Goal: Complete application form

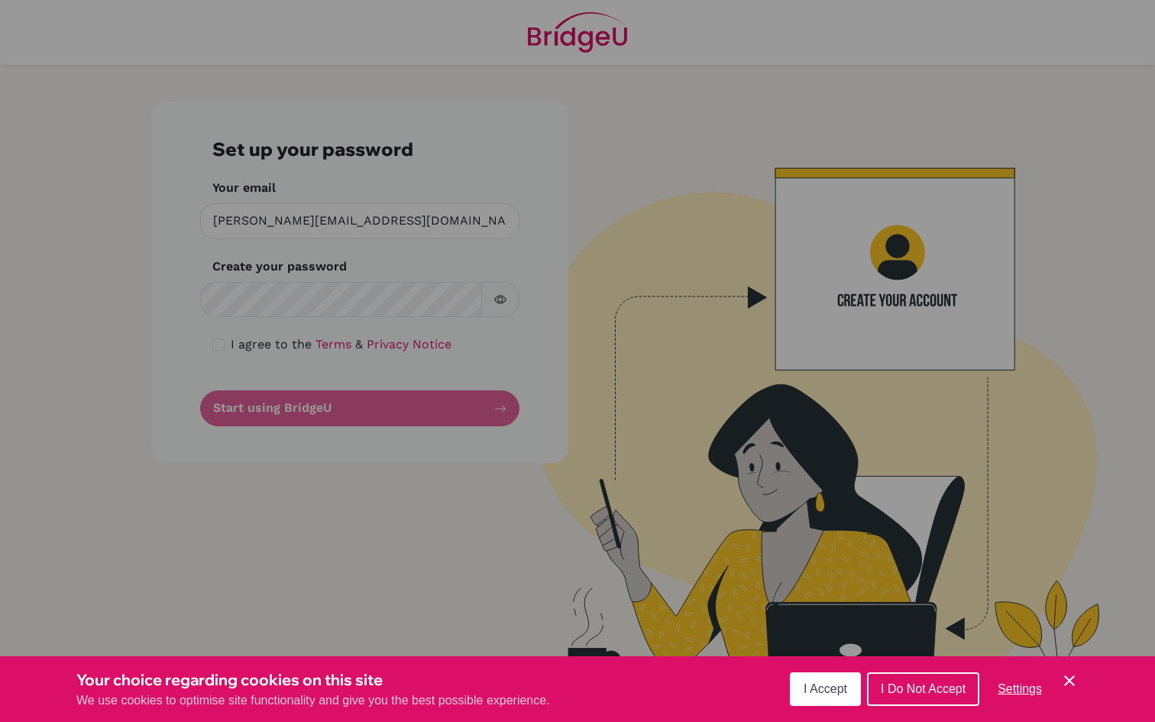
click at [821, 700] on button "I Accept" at bounding box center [825, 689] width 71 height 34
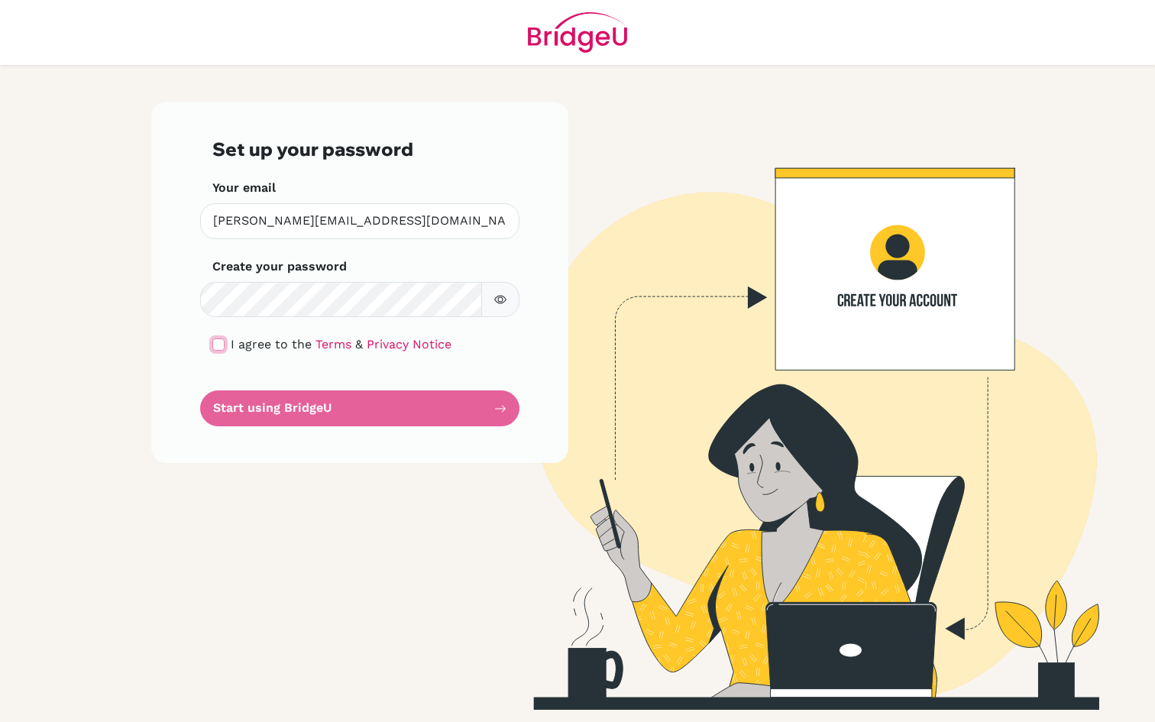
click at [218, 341] on input "checkbox" at bounding box center [218, 344] width 12 height 12
checkbox input "true"
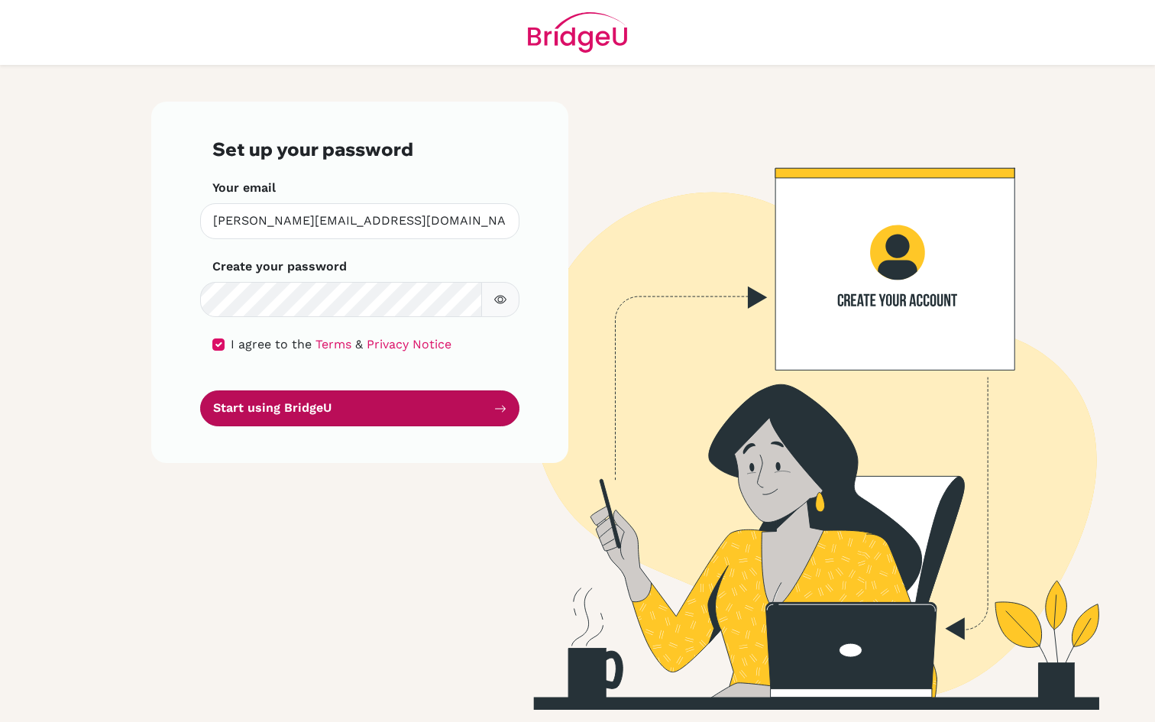
click at [312, 412] on button "Start using BridgeU" at bounding box center [359, 408] width 319 height 36
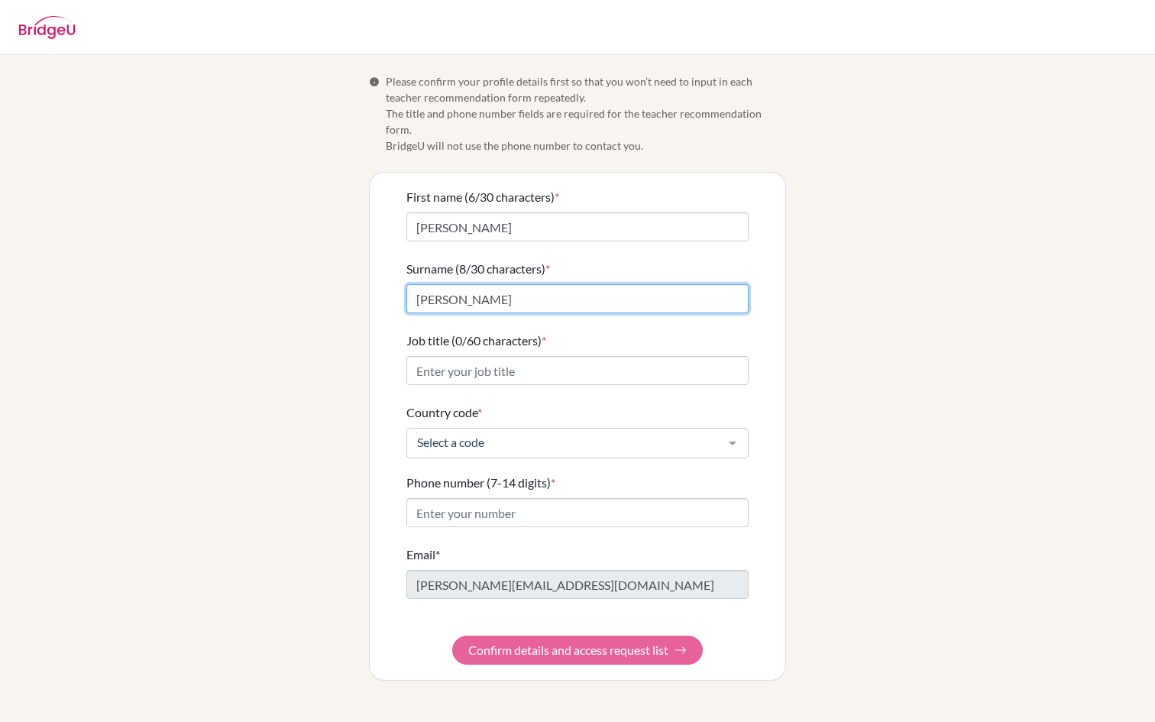
click at [458, 286] on input "Peñaloza" at bounding box center [577, 298] width 342 height 29
type input "<"
type input "Caro"
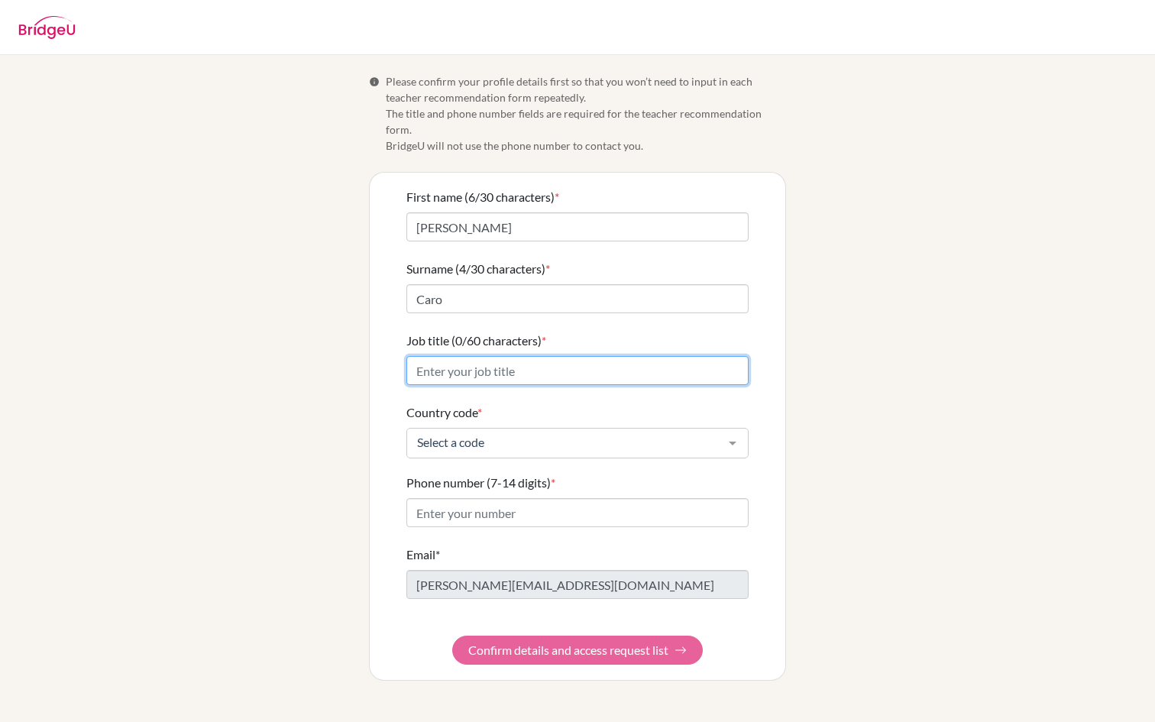
click at [511, 363] on input "Job title (0/60 characters) *" at bounding box center [577, 370] width 342 height 29
type input "T"
click at [493, 356] on input "Philosophy & economics Teacher" at bounding box center [577, 370] width 342 height 29
type input "Philosophy & Economics Teacher"
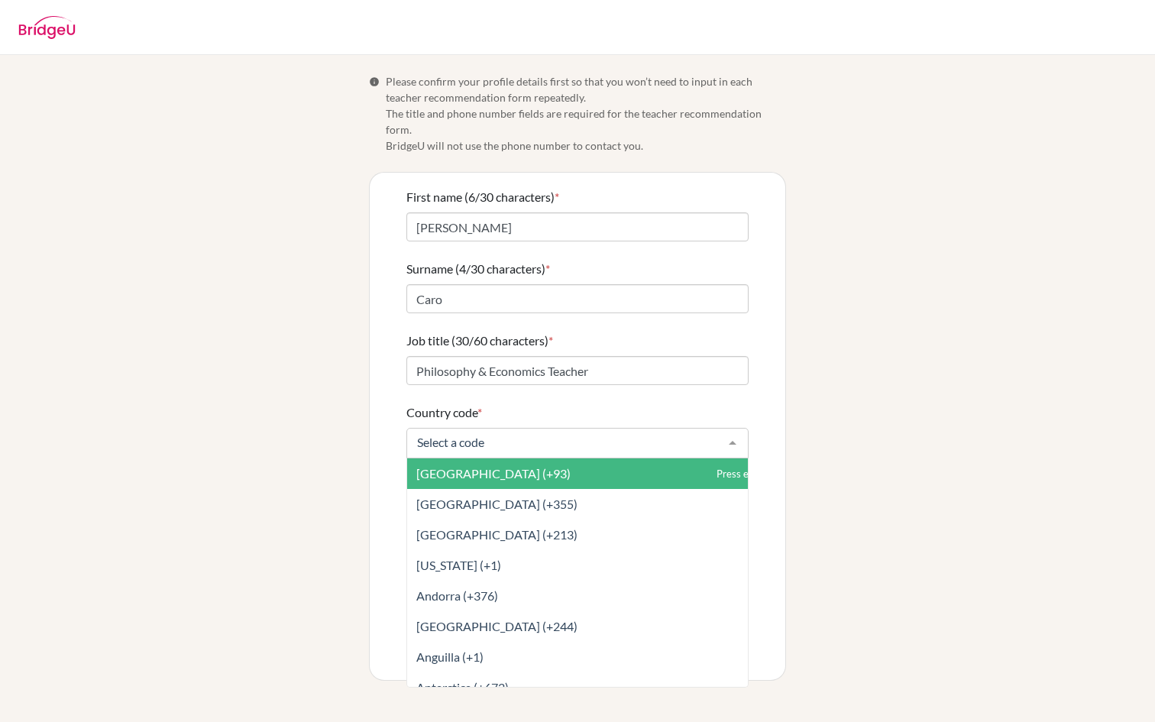
click at [475, 428] on div at bounding box center [577, 443] width 342 height 31
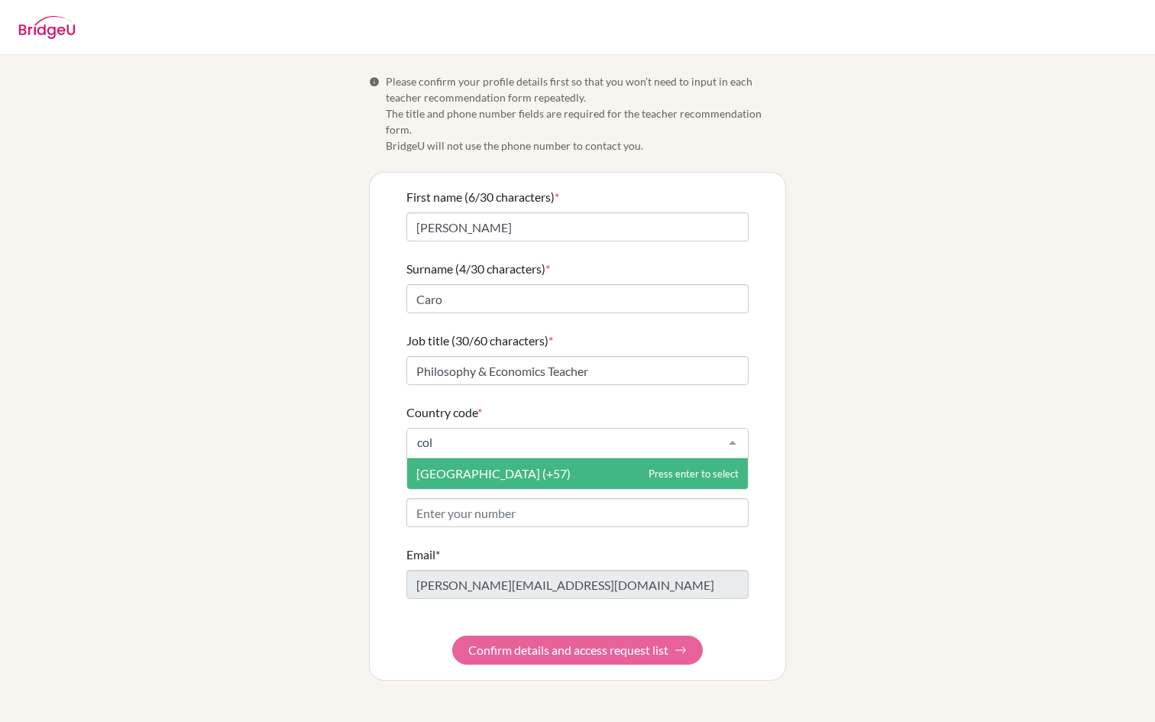
type input "colo"
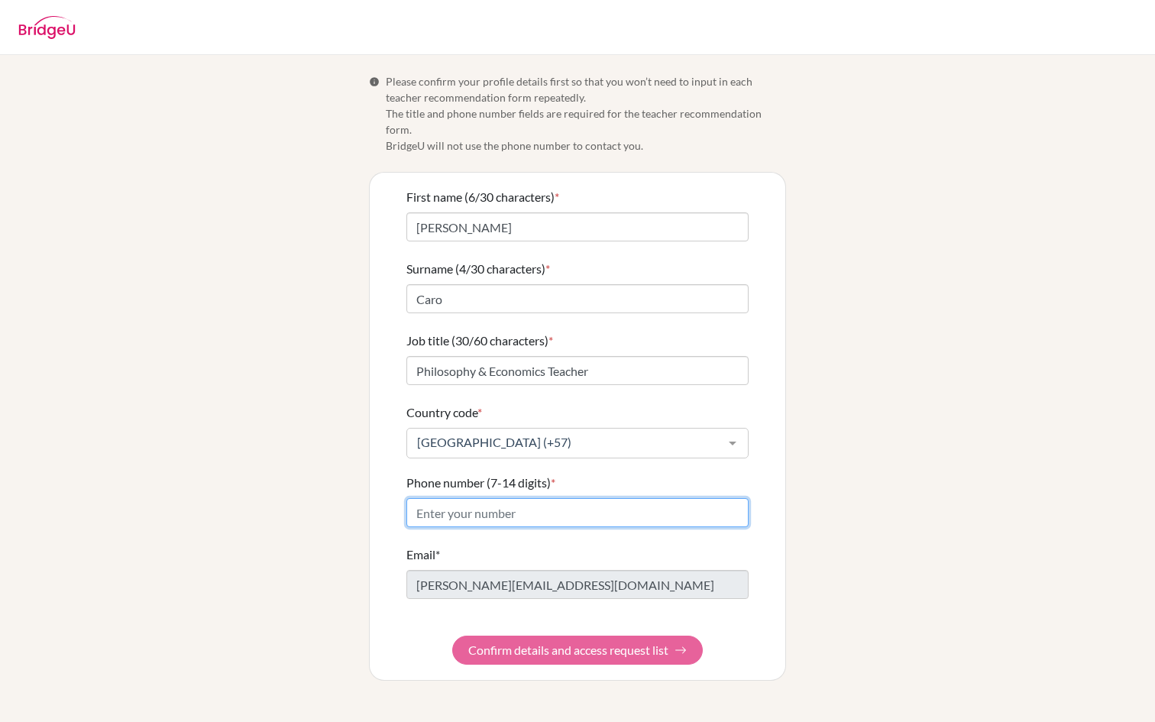
click at [499, 510] on input "Phone number (7-14 digits) *" at bounding box center [577, 512] width 342 height 29
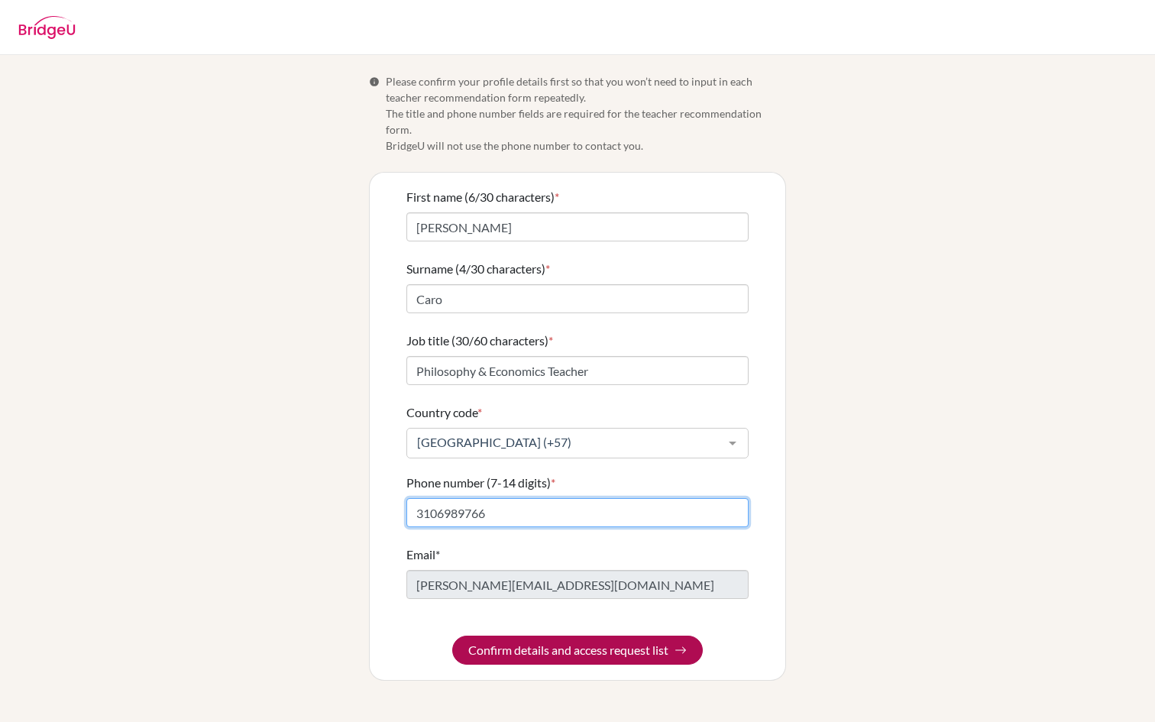
type input "3106989766"
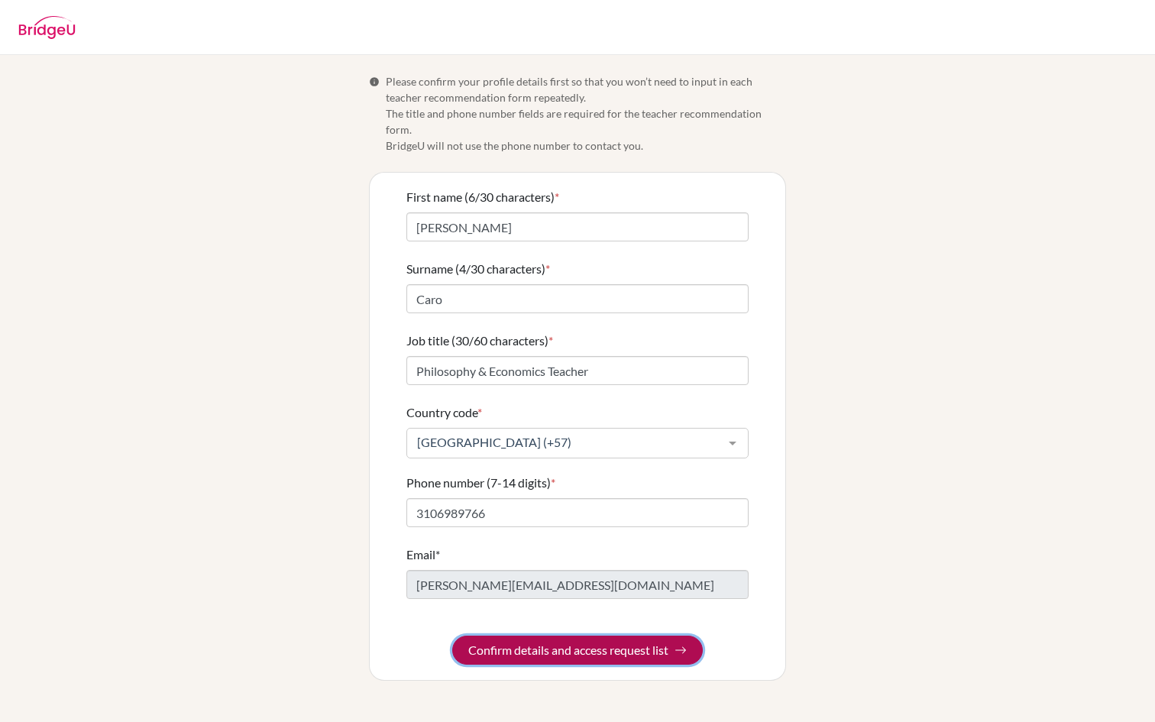
click at [548, 637] on button "Confirm details and access request list" at bounding box center [577, 650] width 251 height 29
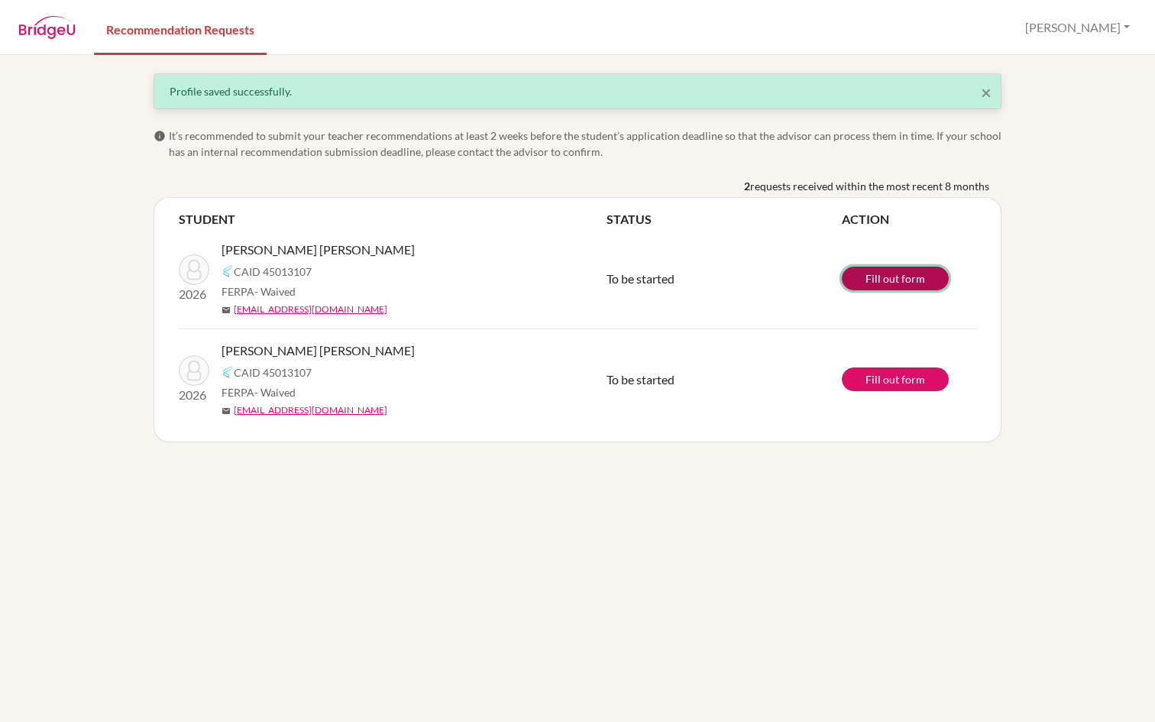
click at [894, 281] on link "Fill out form" at bounding box center [895, 279] width 107 height 24
